Goal: Task Accomplishment & Management: Manage account settings

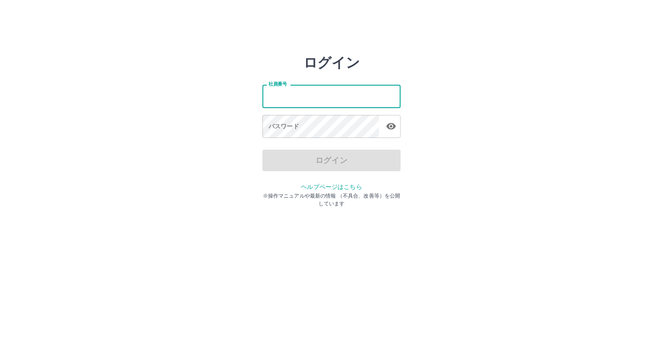
click at [309, 100] on input "社員番号" at bounding box center [332, 96] width 138 height 23
type input "*******"
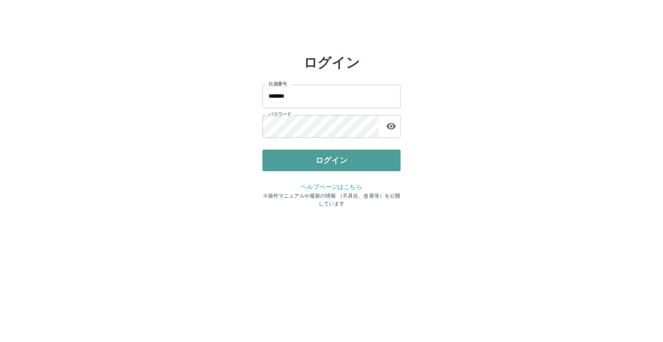
click at [325, 153] on button "ログイン" at bounding box center [332, 160] width 138 height 22
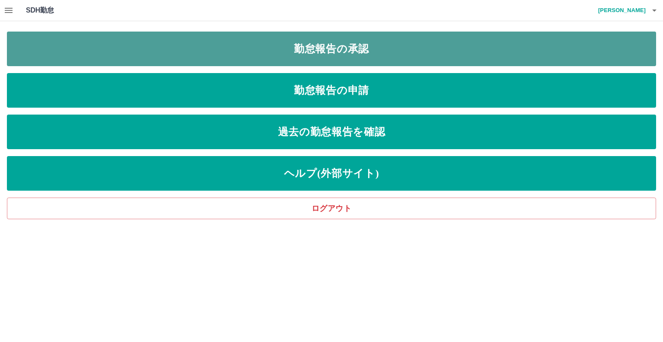
click at [307, 56] on link "勤怠報告の承認" at bounding box center [332, 49] width 650 height 35
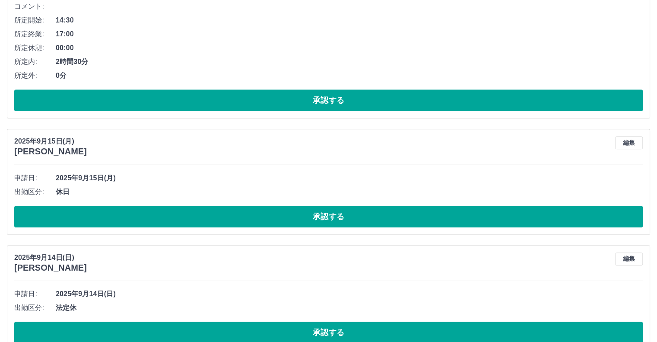
scroll to position [472, 0]
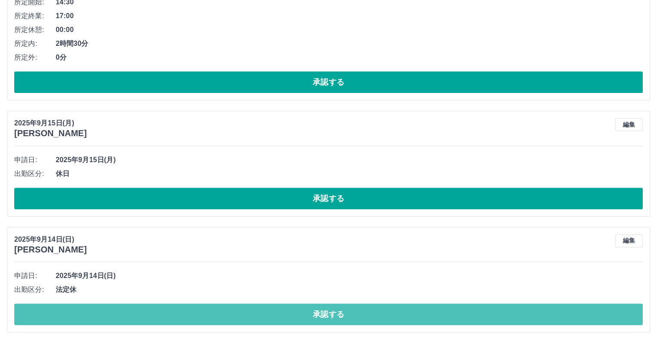
click at [333, 310] on button "承認する" at bounding box center [328, 314] width 628 height 22
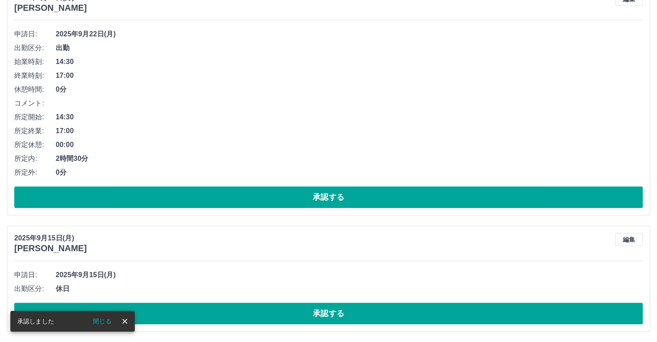
scroll to position [356, 0]
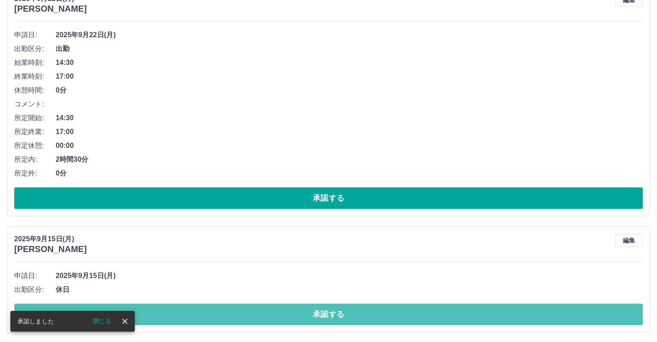
click at [326, 312] on button "承認する" at bounding box center [328, 314] width 628 height 22
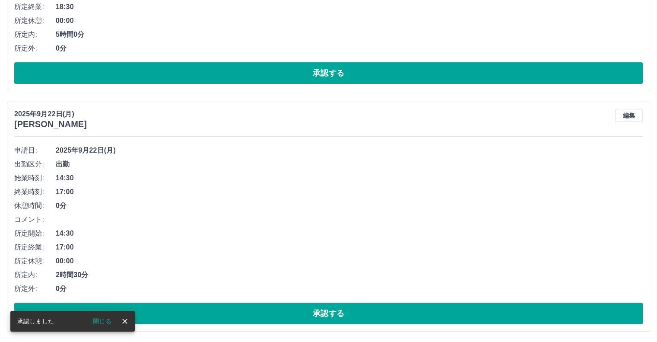
scroll to position [241, 0]
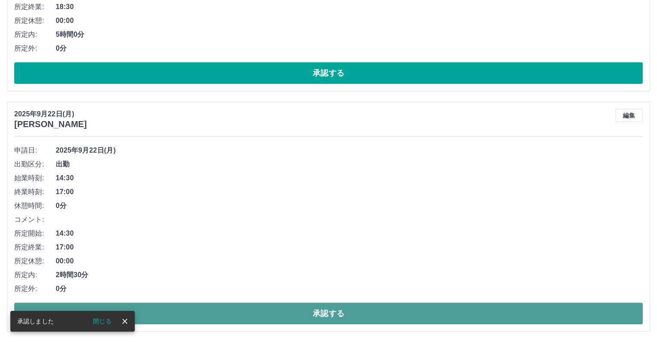
click at [321, 316] on button "承認する" at bounding box center [328, 313] width 628 height 22
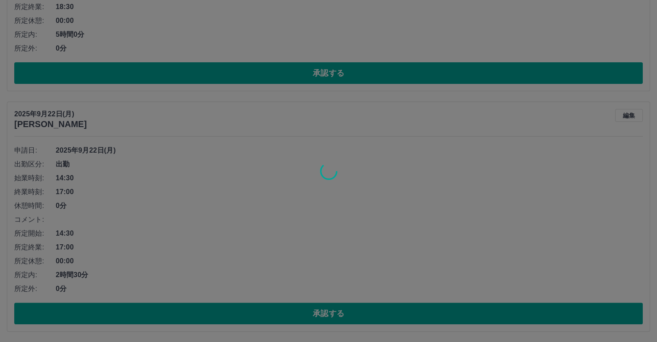
scroll to position [0, 0]
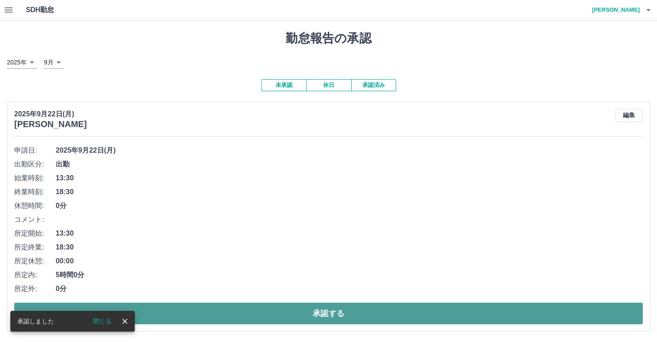
click at [336, 311] on button "承認する" at bounding box center [328, 313] width 628 height 22
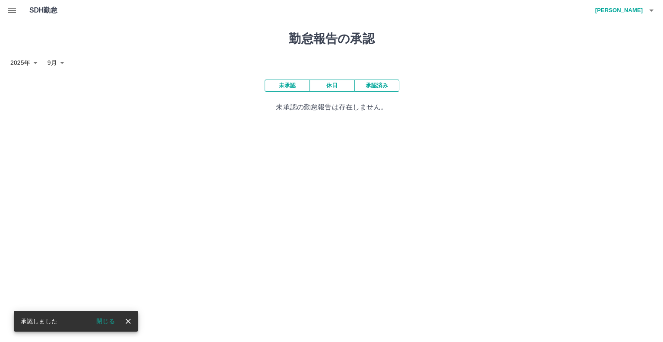
scroll to position [0, 0]
